Goal: Task Accomplishment & Management: Manage account settings

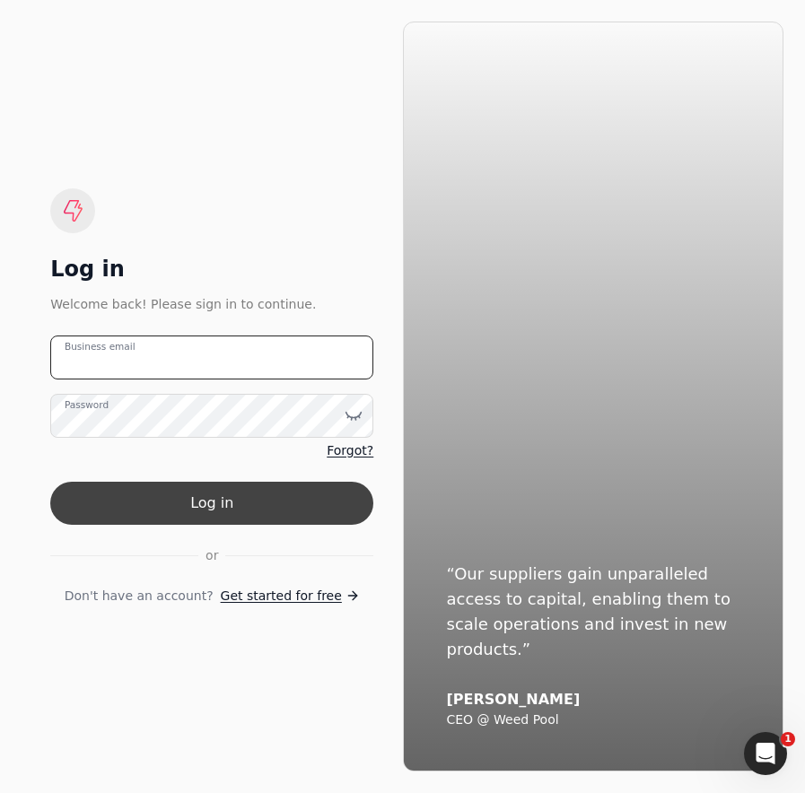
type email "[EMAIL_ADDRESS][DOMAIN_NAME]"
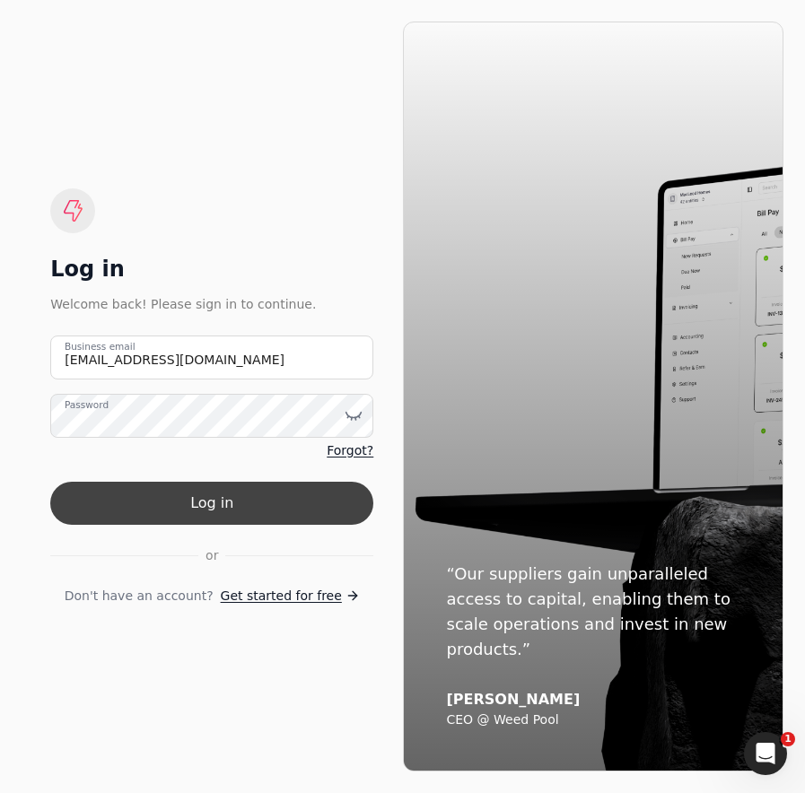
click at [171, 504] on button "Log in" at bounding box center [211, 503] width 323 height 43
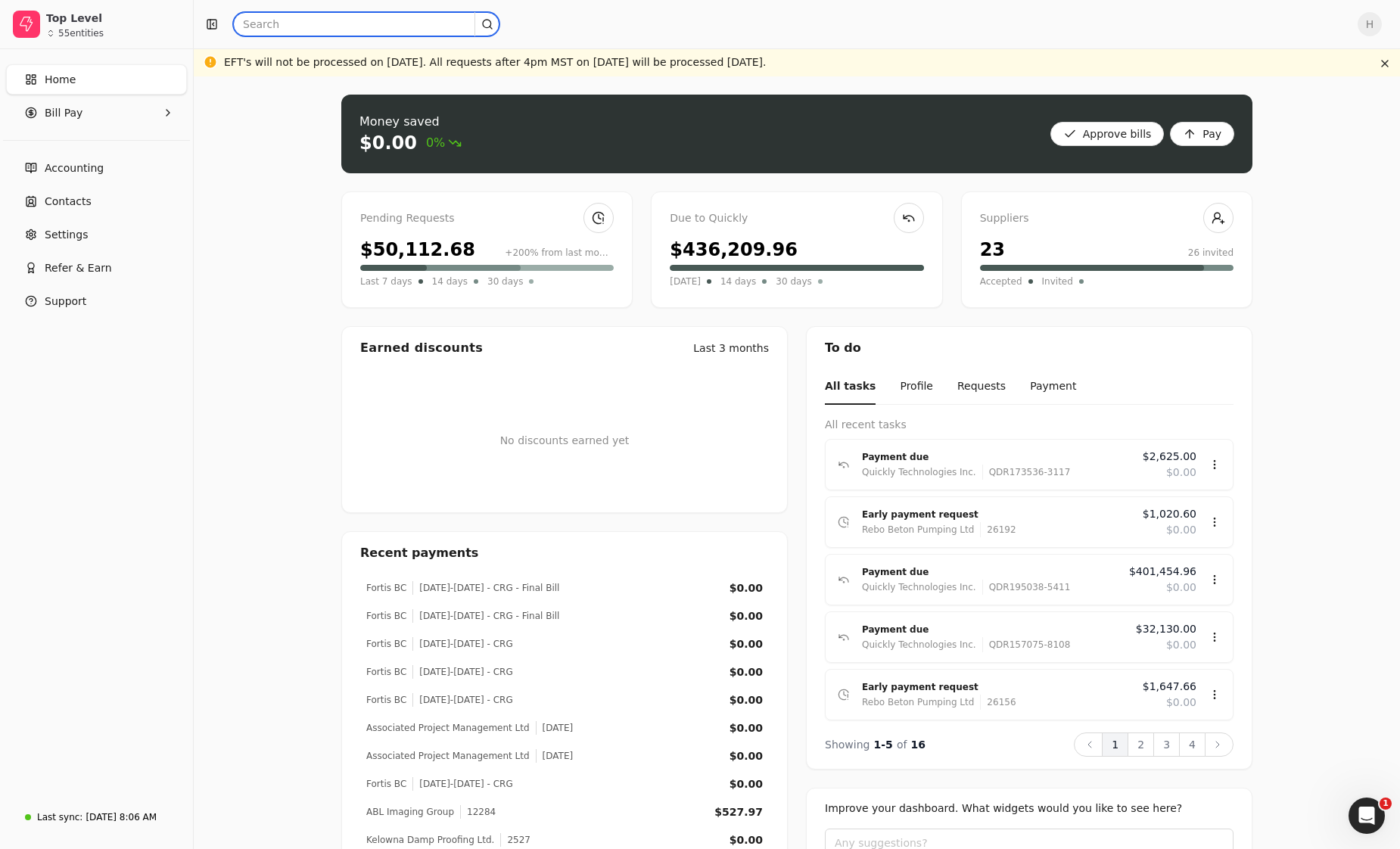
click at [350, 19] on input "text" at bounding box center [366, 24] width 267 height 24
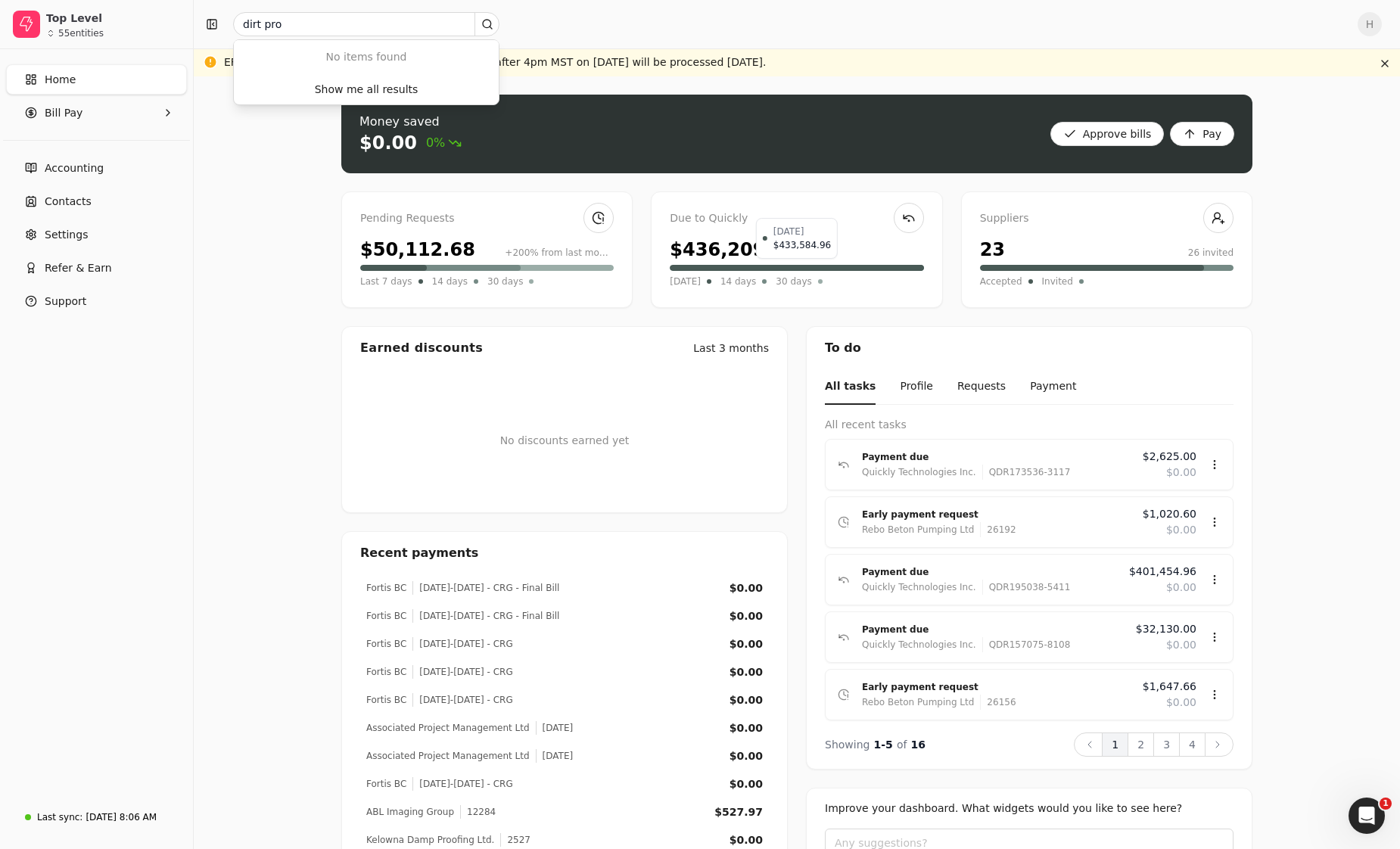
click at [678, 269] on div at bounding box center [796, 267] width 254 height 6
click at [678, 267] on div at bounding box center [796, 267] width 254 height 6
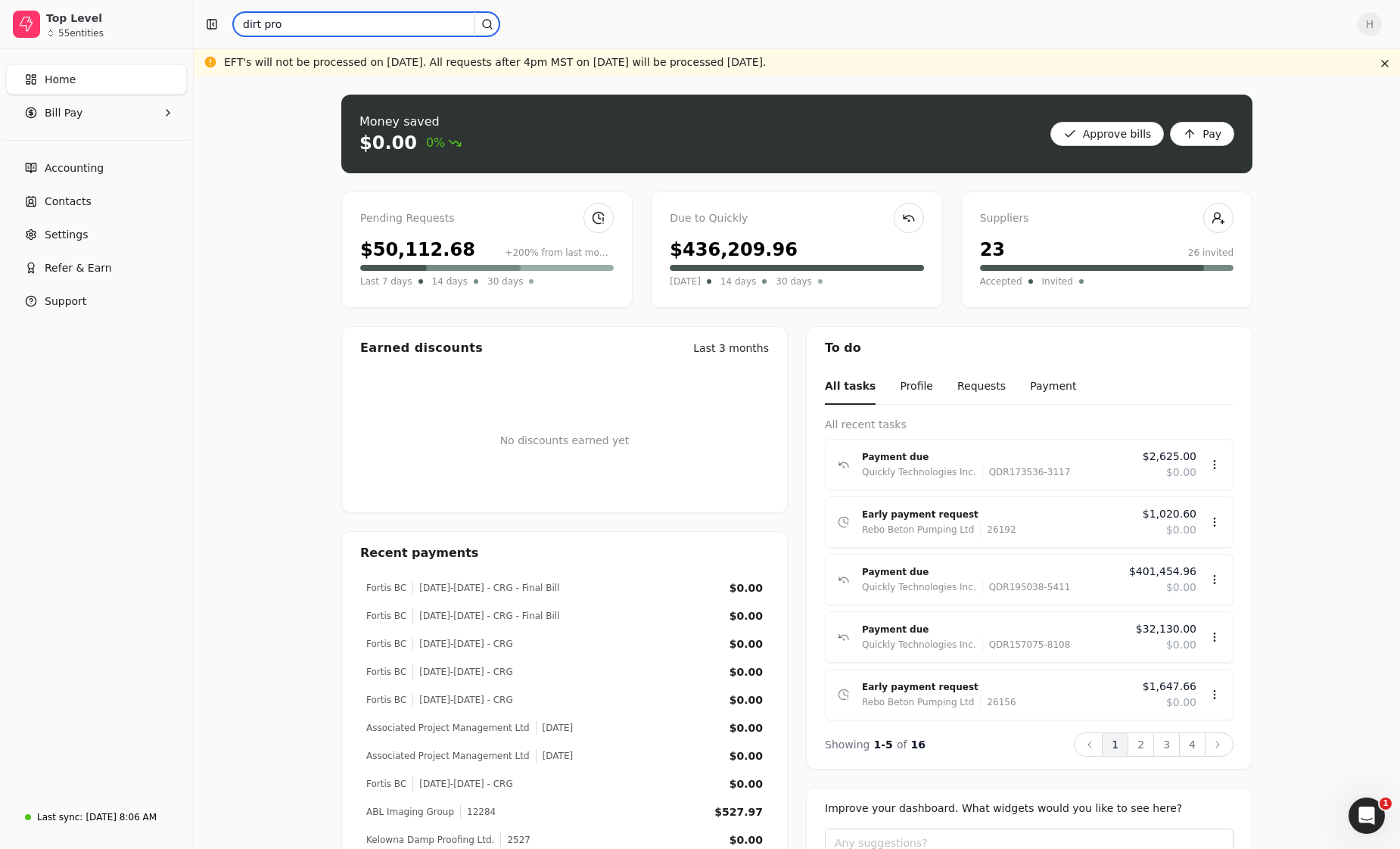
click at [294, 20] on input "dirt pro" at bounding box center [366, 24] width 267 height 24
click at [297, 23] on input "dirt pro" at bounding box center [366, 24] width 267 height 24
click at [298, 23] on input "dirt pro" at bounding box center [366, 24] width 267 height 24
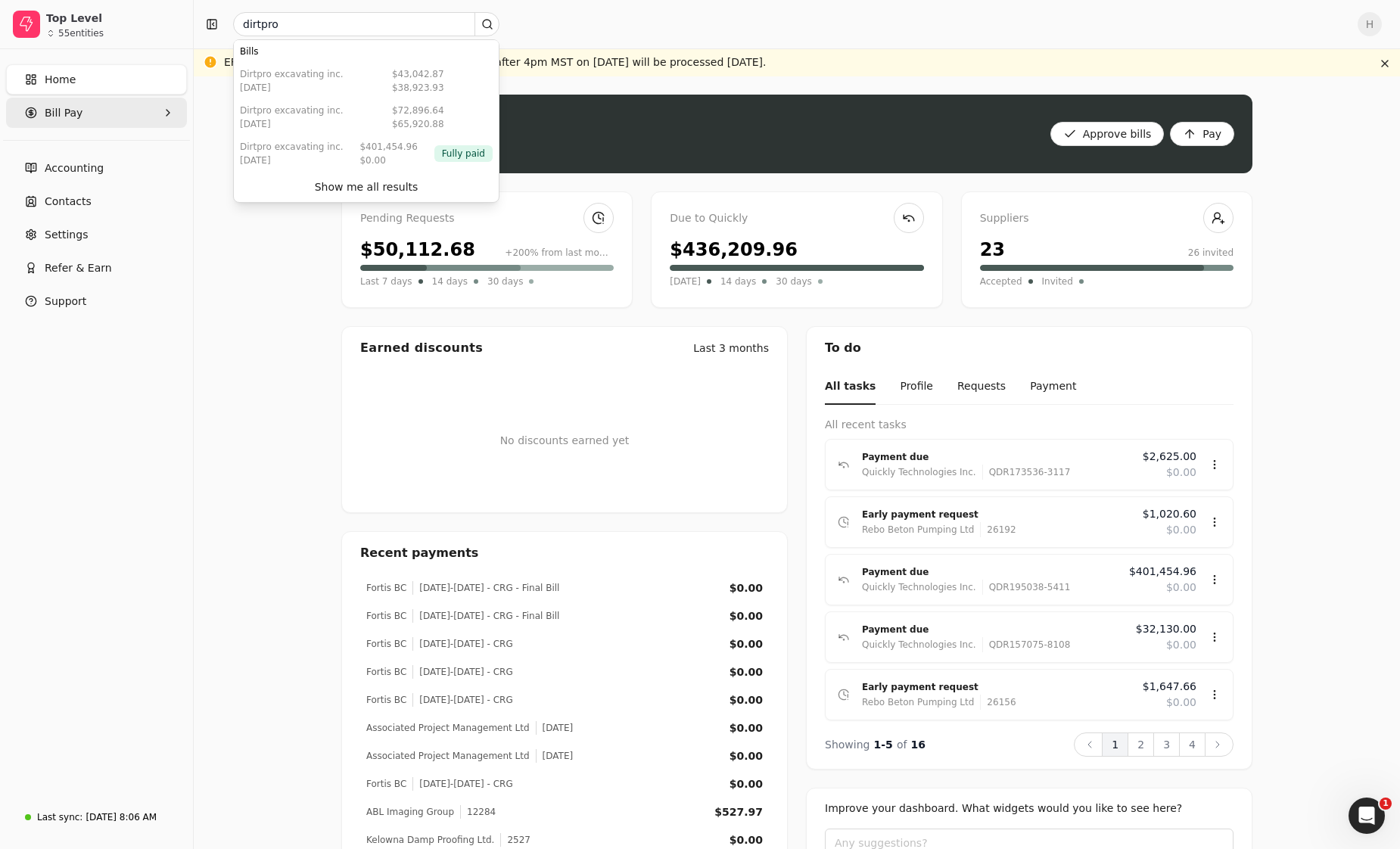
click at [47, 111] on span "Bill Pay" at bounding box center [63, 113] width 38 height 16
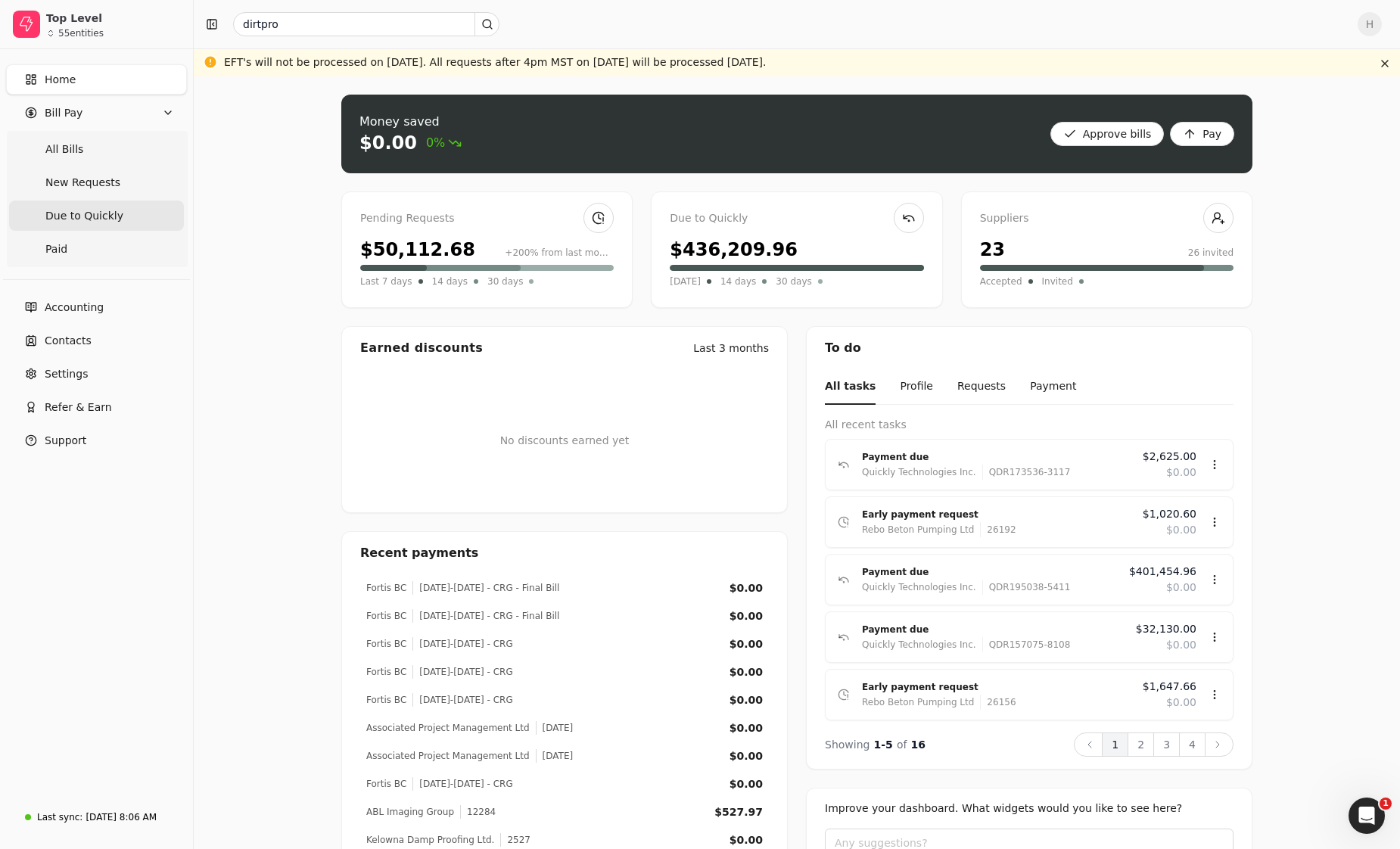
click at [110, 209] on span "Due to Quickly" at bounding box center [84, 216] width 78 height 16
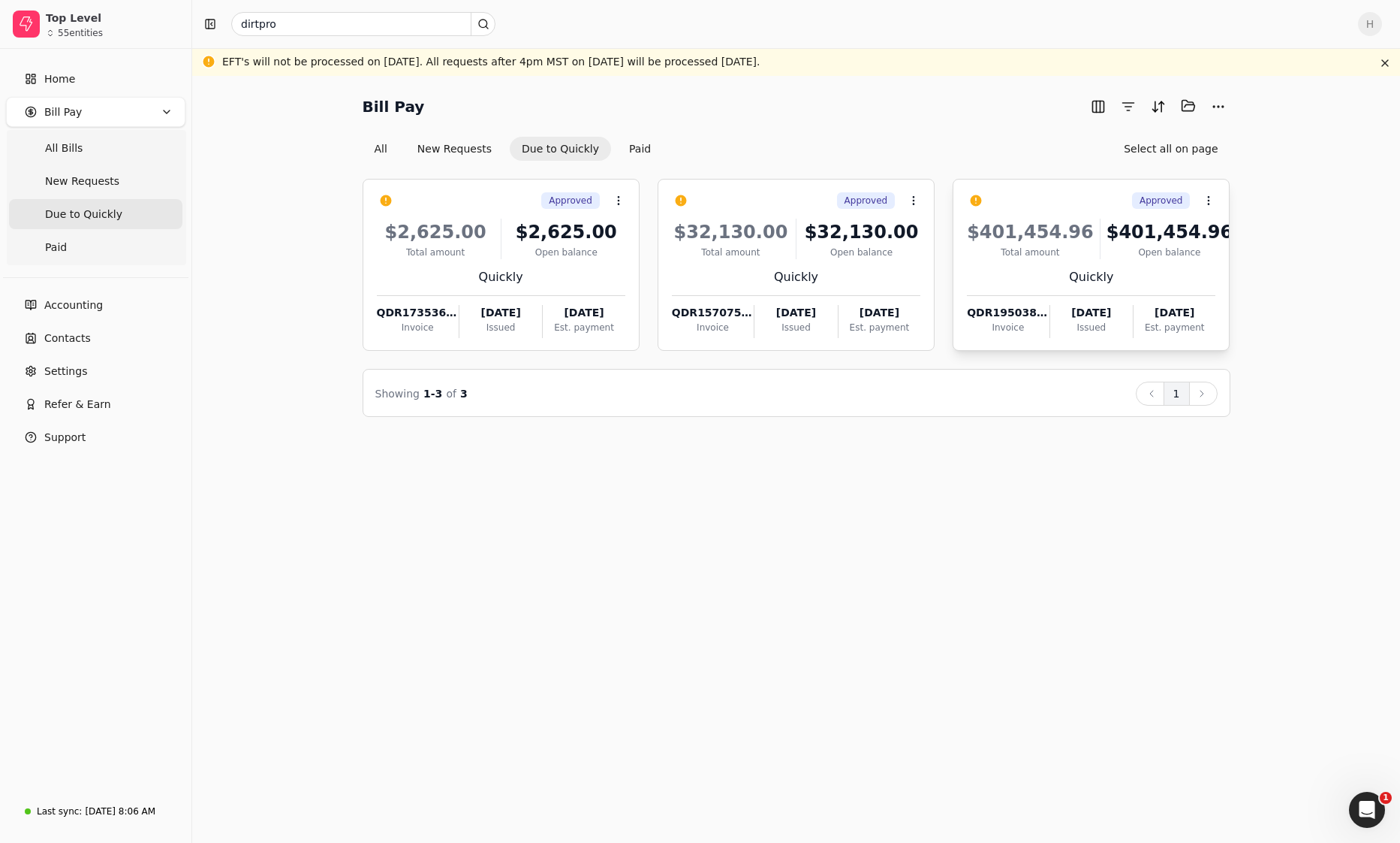
click at [673, 274] on div "Quickly" at bounding box center [1091, 277] width 249 height 18
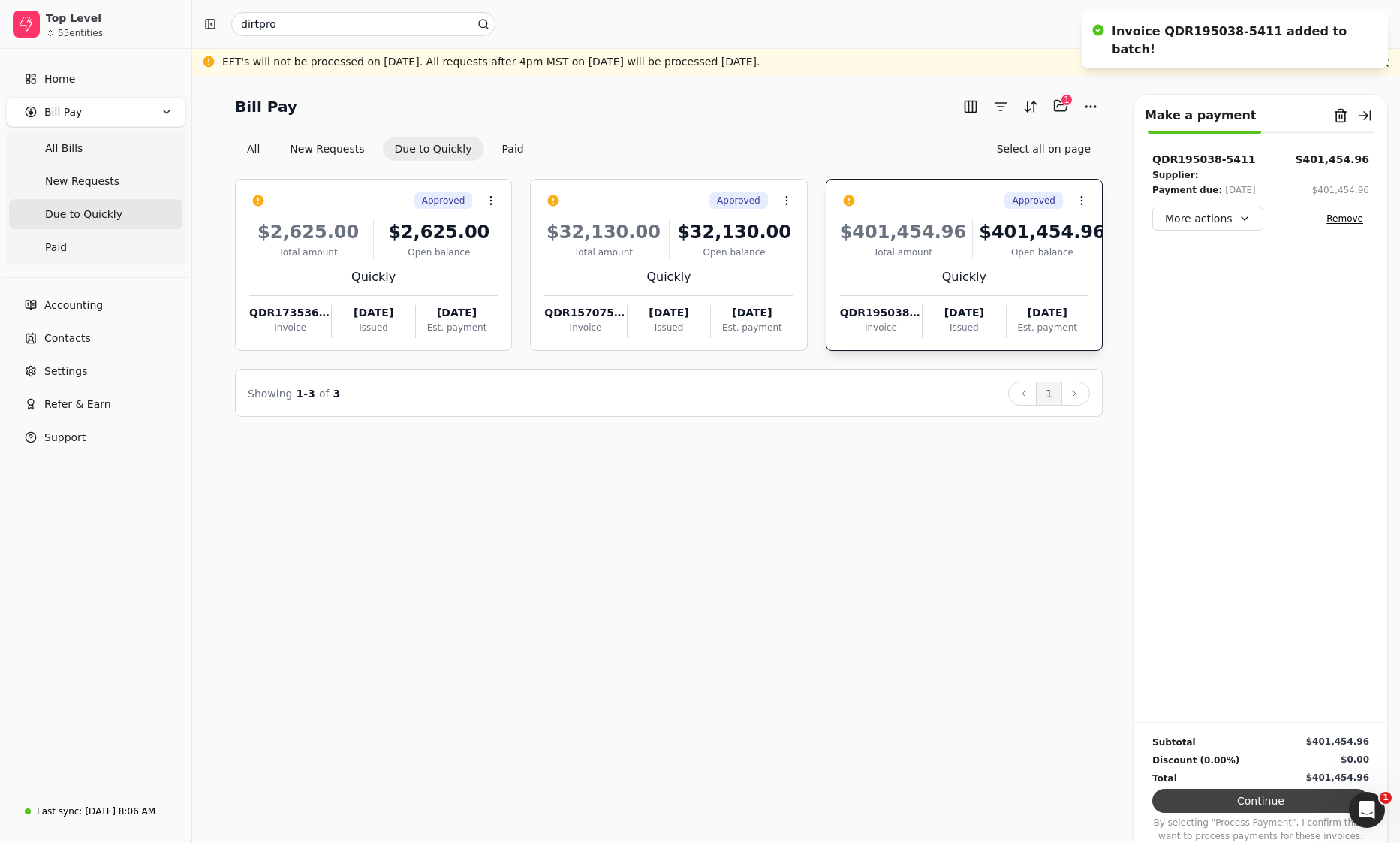
click at [673, 663] on button "Continue" at bounding box center [1260, 800] width 217 height 24
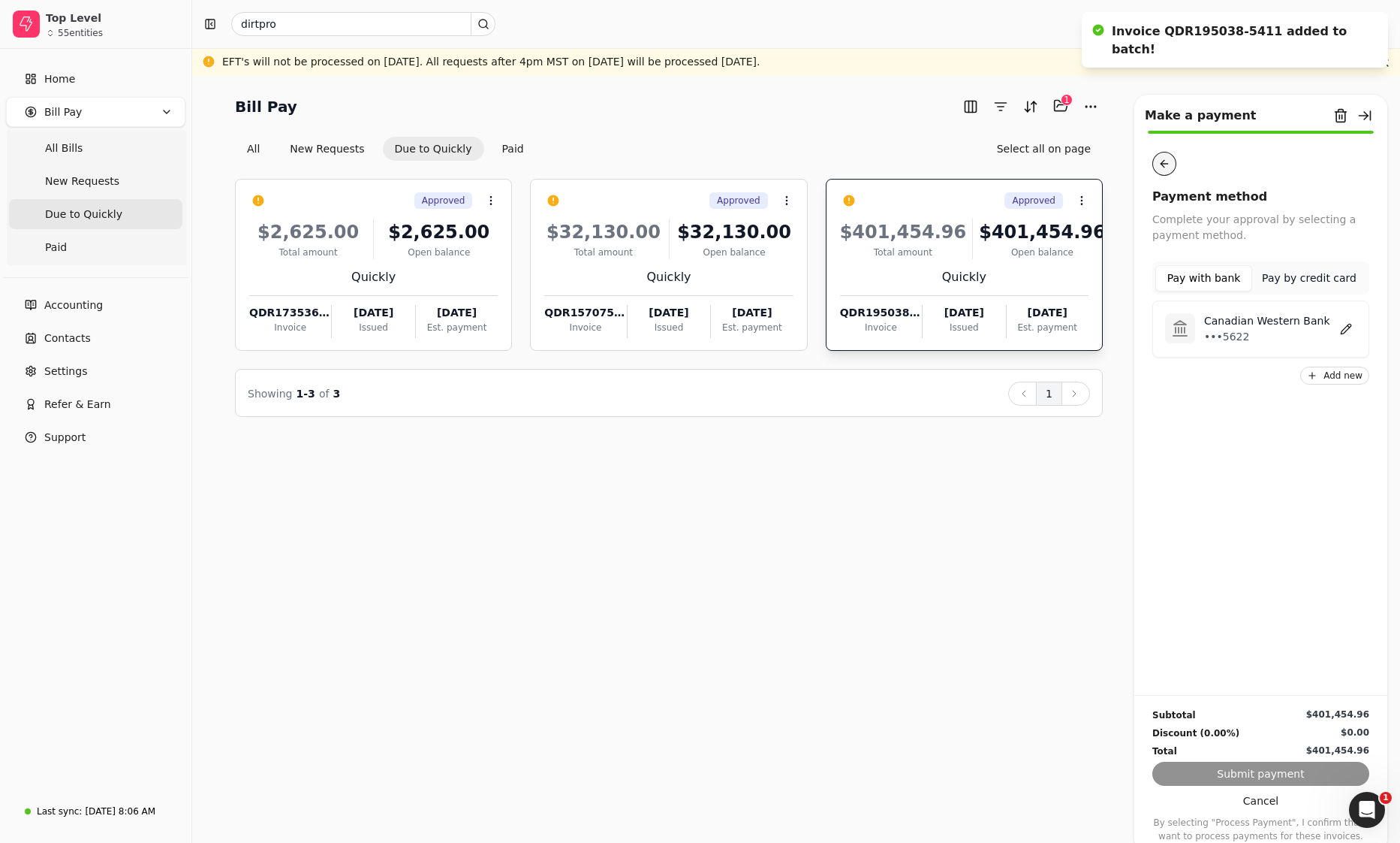
click at [673, 169] on button "button" at bounding box center [1164, 163] width 24 height 24
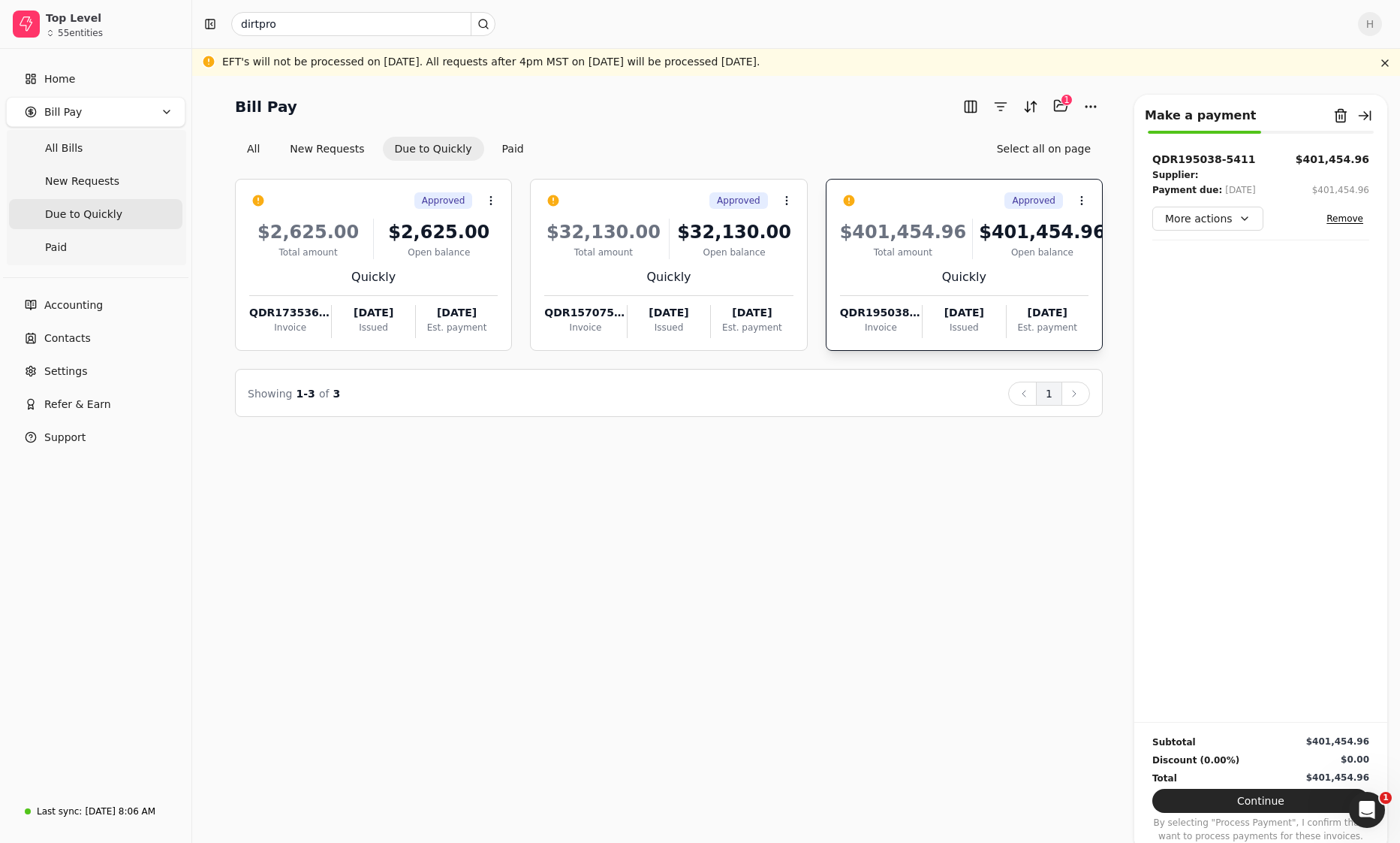
click at [673, 457] on div "Bill Pay Selected items: 1 1 All New Requests Due to Quickly Paid Select all on…" at bounding box center [796, 460] width 1208 height 767
click at [85, 494] on div "Home Bill Pay All Bills New Requests Due to Quickly Paid Accounting Contacts Se…" at bounding box center [95, 419] width 192 height 743
click at [342, 13] on input "dirtpro" at bounding box center [363, 23] width 264 height 24
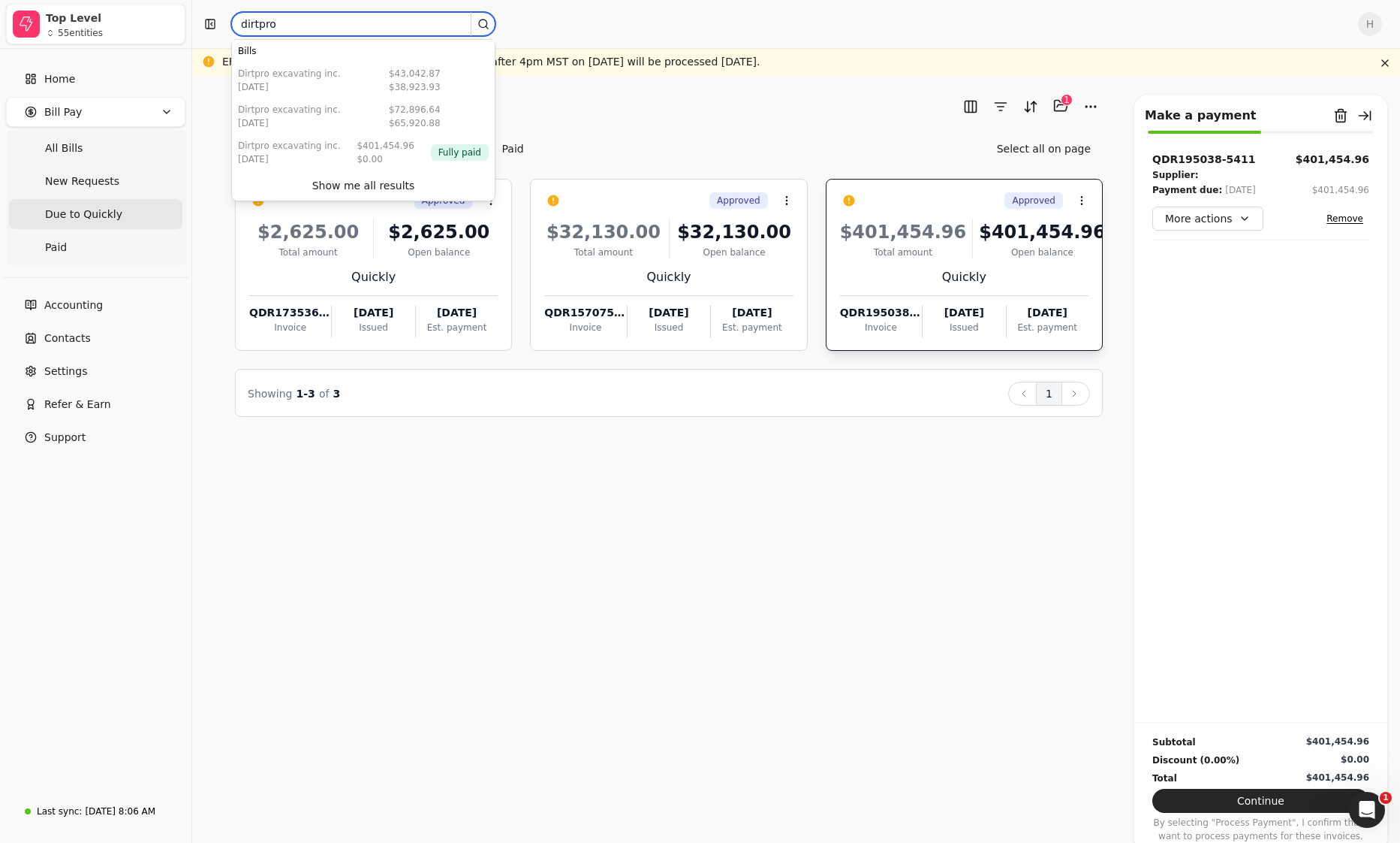
drag, startPoint x: 328, startPoint y: 23, endPoint x: 179, endPoint y: 9, distance: 149.7
click at [179, 9] on div "Top Level 55 entities Home Bill Pay All Bills New Requests Due to Quickly Paid …" at bounding box center [700, 421] width 1400 height 843
type input "5392"
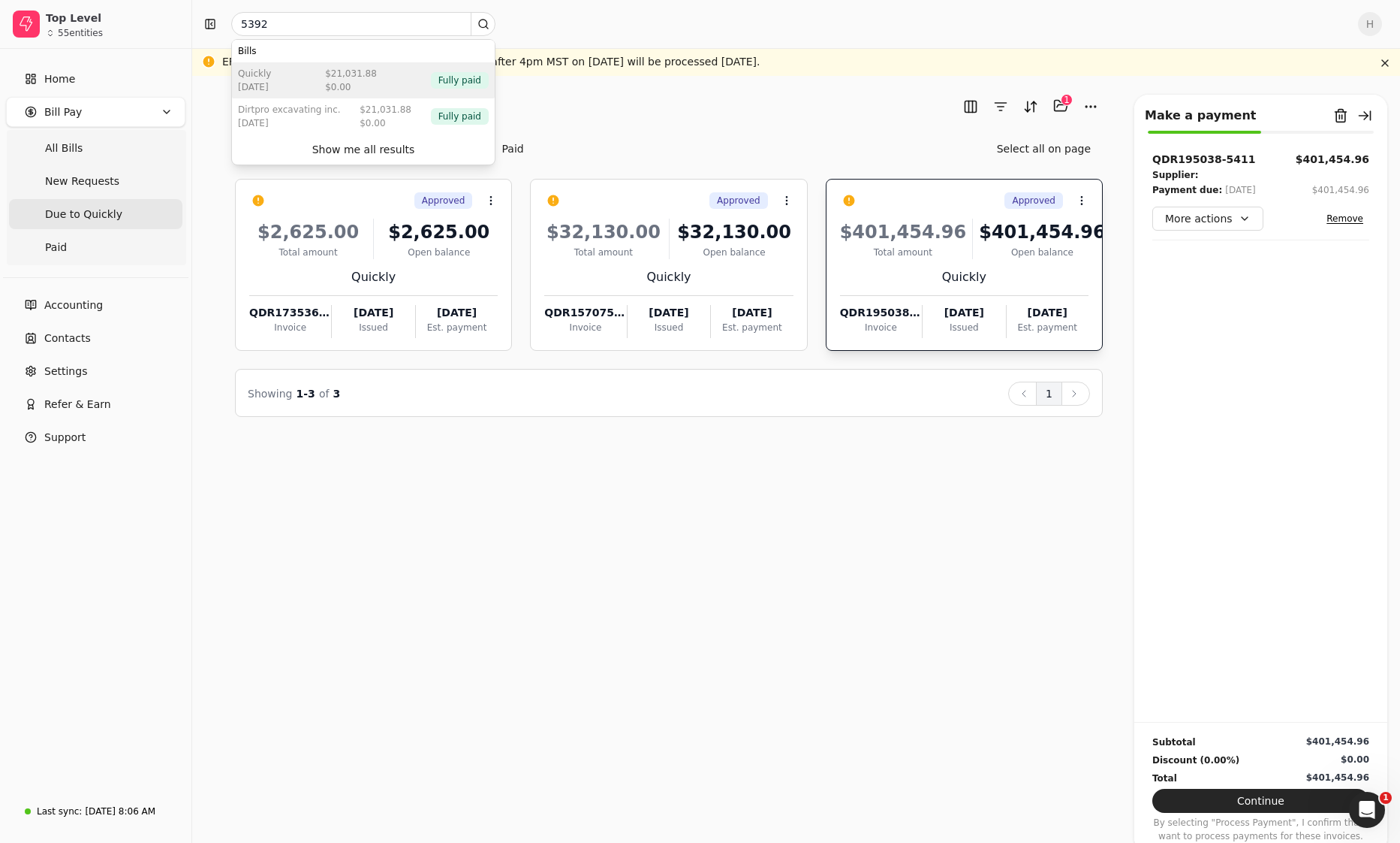
click at [357, 86] on div "$0.00" at bounding box center [351, 87] width 52 height 13
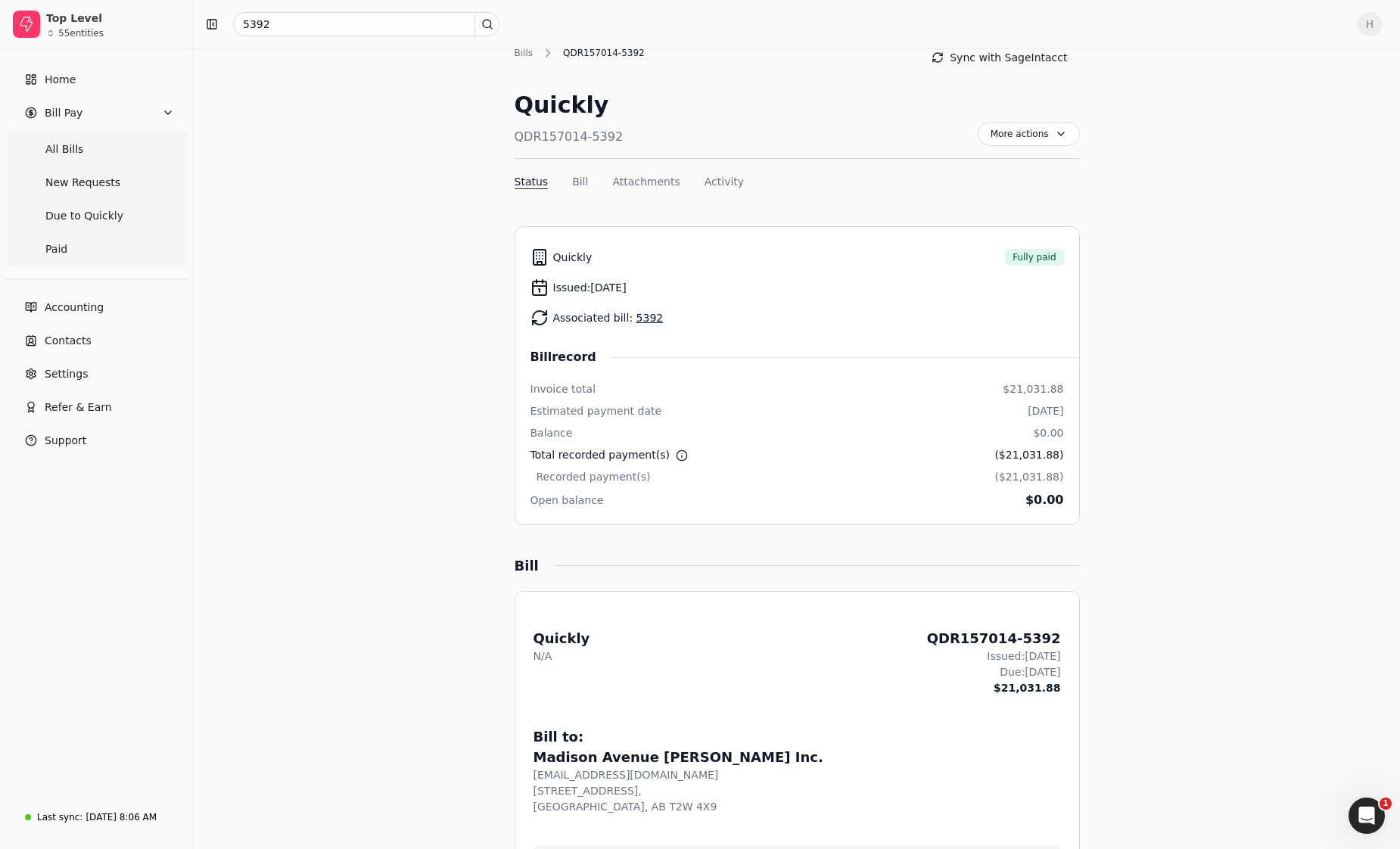
scroll to position [76, 0]
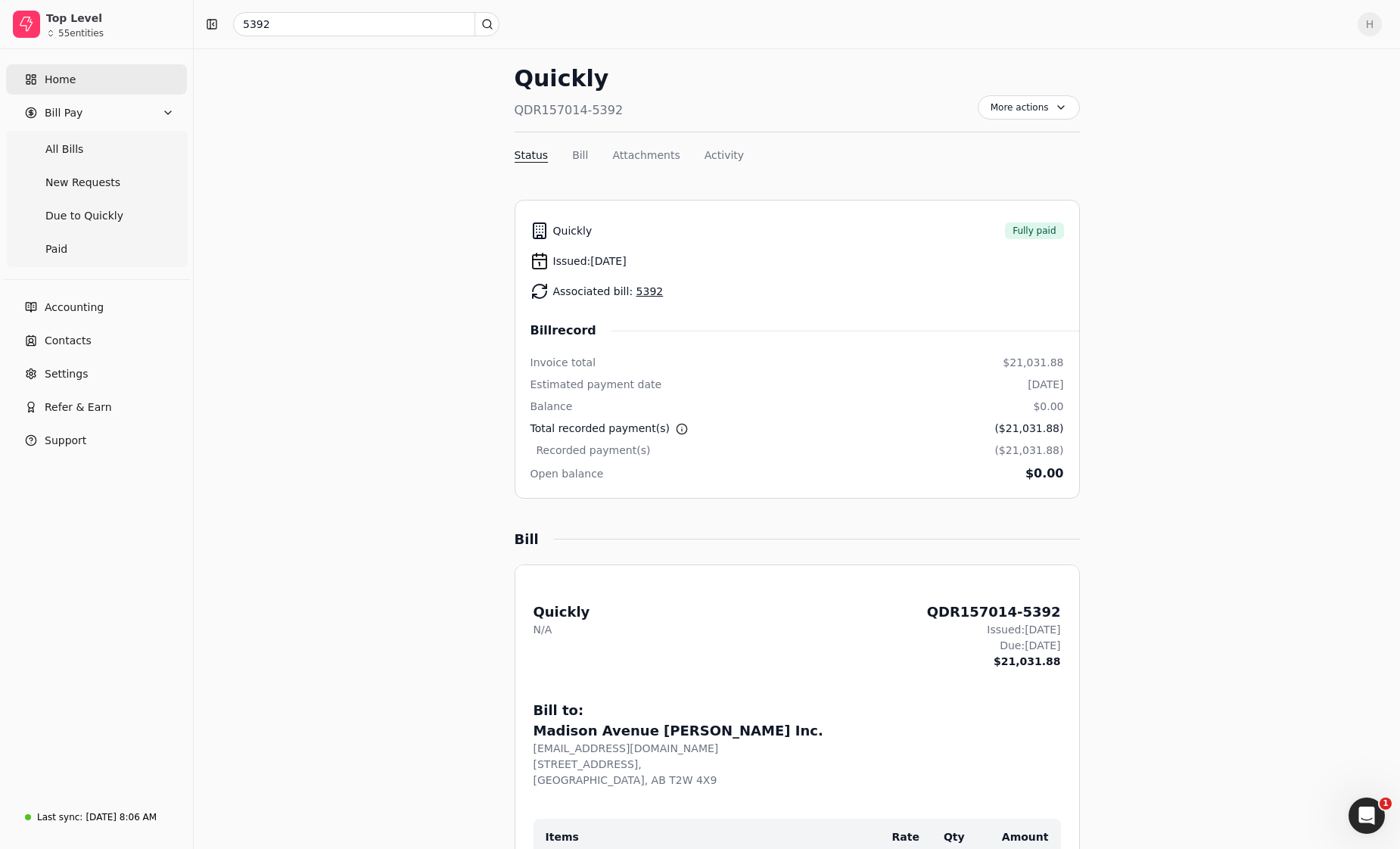
click at [58, 76] on span "Home" at bounding box center [60, 79] width 31 height 16
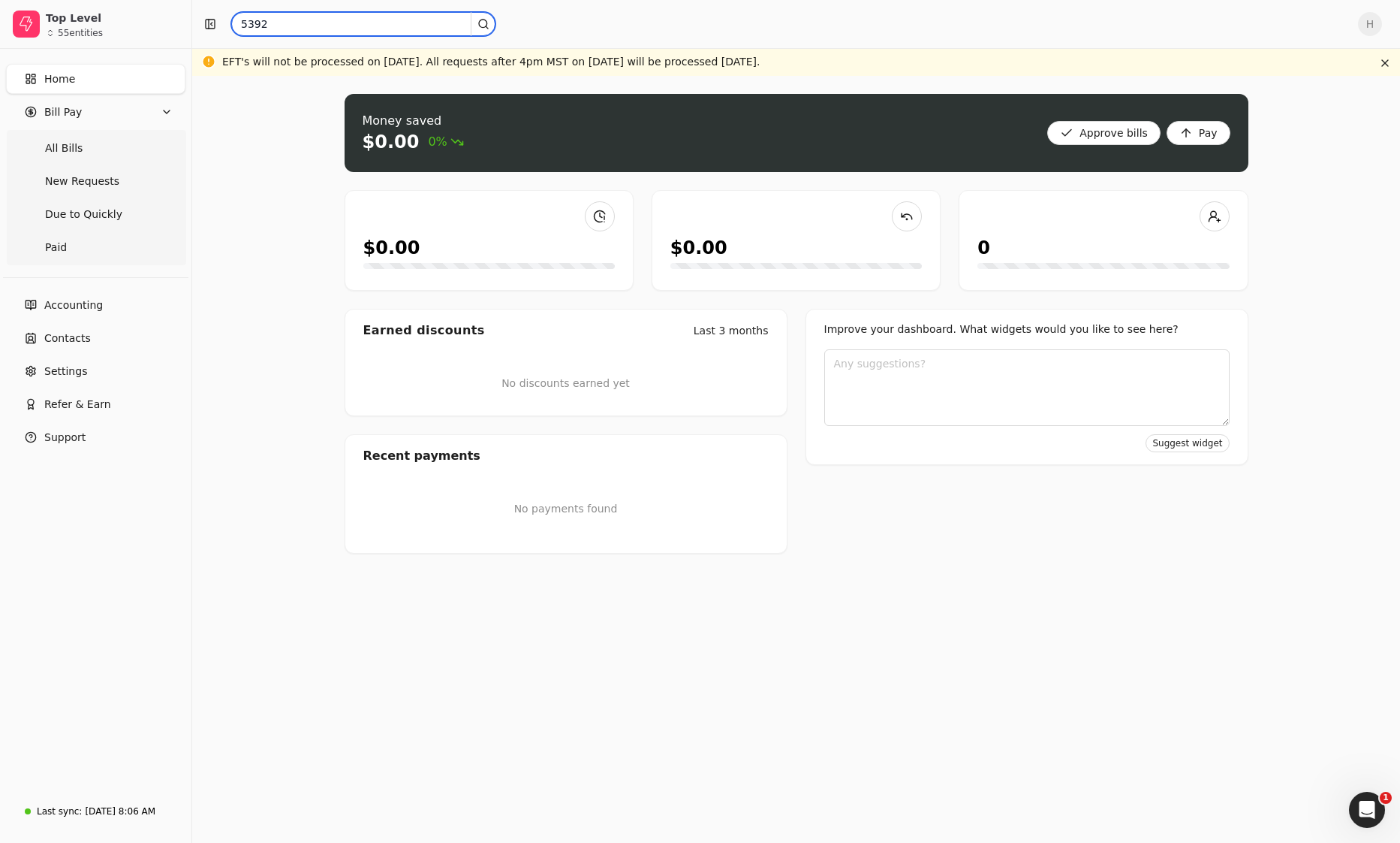
click at [347, 23] on input "5392" at bounding box center [363, 23] width 264 height 24
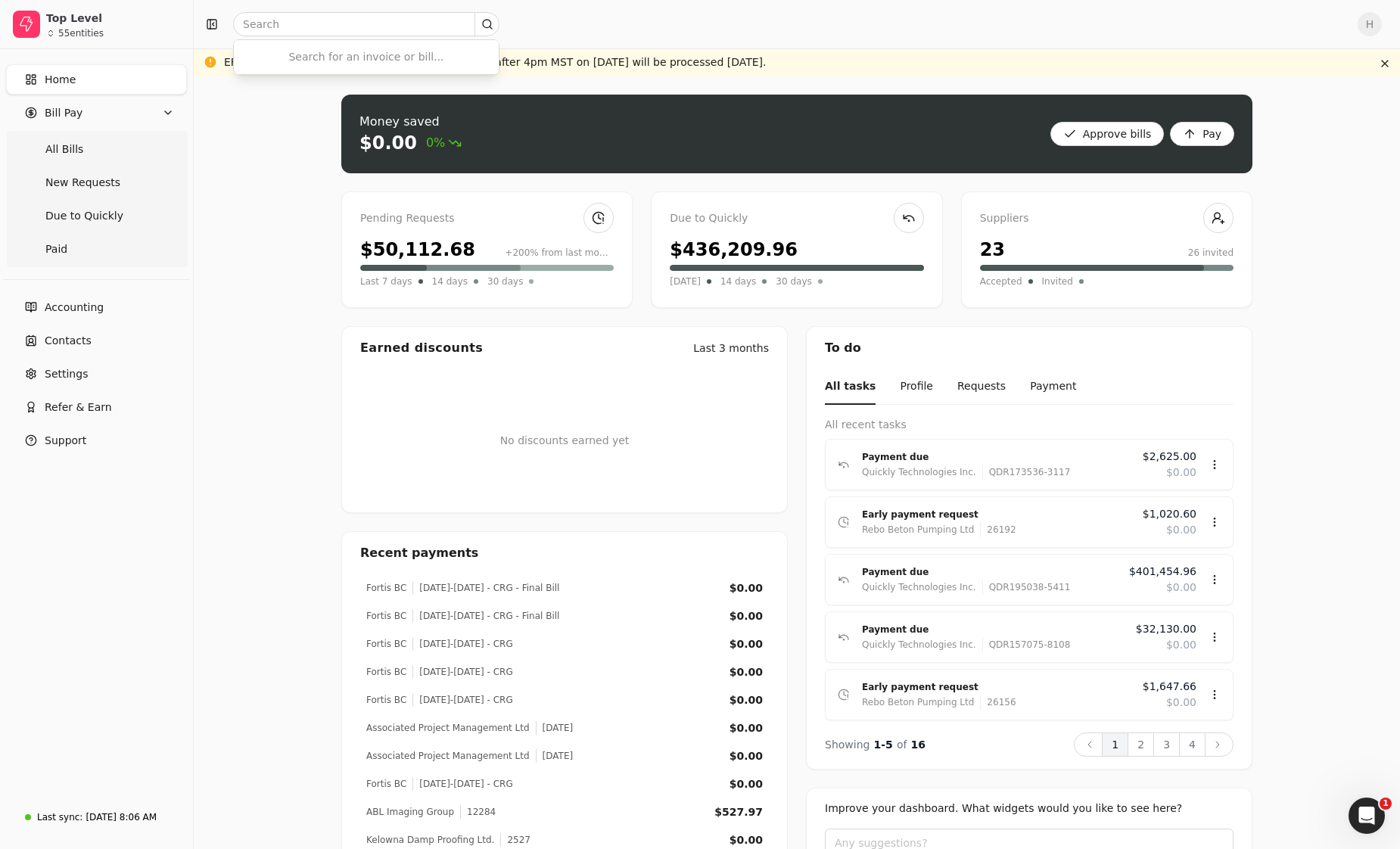
click at [216, 142] on div "Money saved $0.00 0% Approve bills Pay Pending Requests $50,112.68 +200% from l…" at bounding box center [797, 519] width 1206 height 886
click at [91, 147] on Bills "All Bills" at bounding box center [96, 149] width 175 height 30
